Goal: Submit feedback/report problem

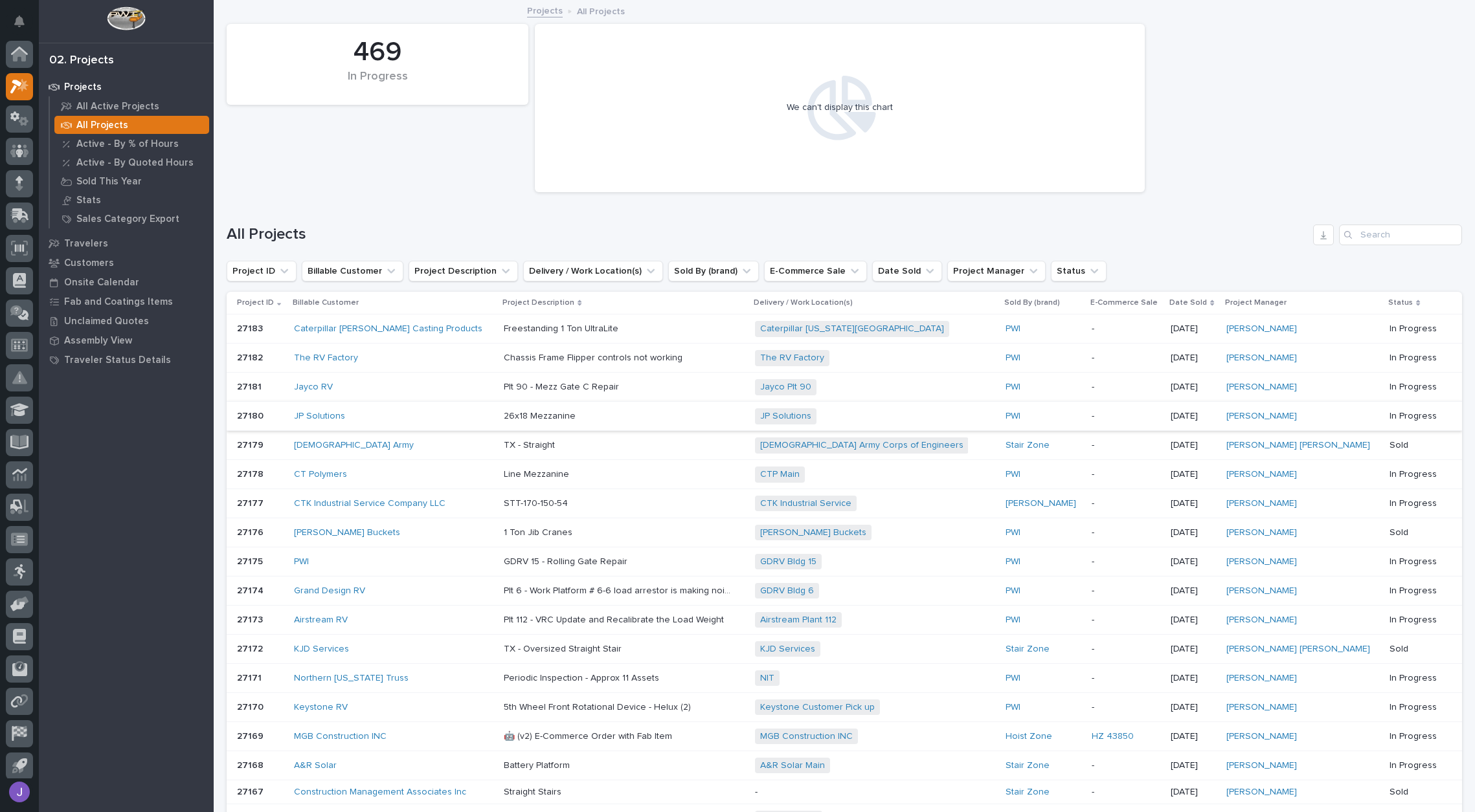
scroll to position [33, 0]
